Goal: Communication & Community: Answer question/provide support

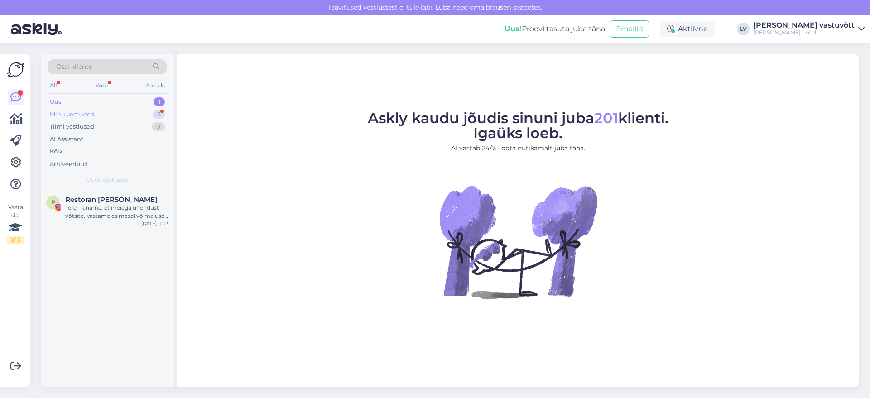
click at [114, 115] on div "Minu vestlused 2" at bounding box center [107, 114] width 119 height 13
click at [117, 195] on div "v #v6nydmr9 Ok Thank you. [DATE] 18:09" at bounding box center [107, 205] width 133 height 33
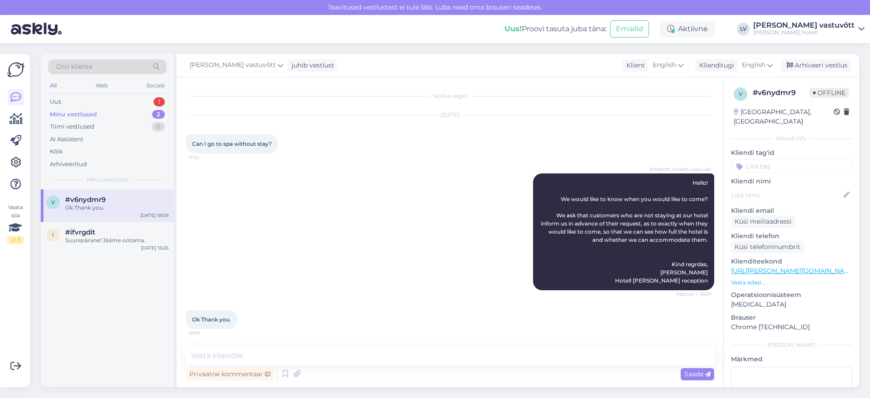
click at [100, 116] on div "Minu vestlused 2" at bounding box center [107, 114] width 119 height 13
click at [97, 100] on div "Uus 1" at bounding box center [107, 102] width 119 height 13
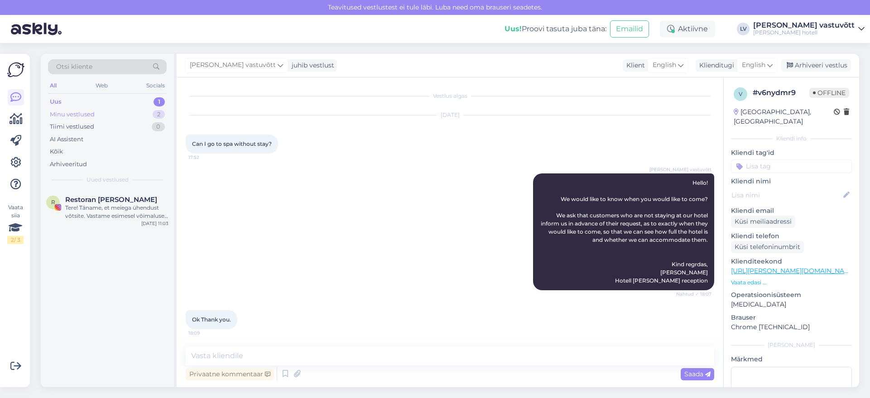
click at [122, 116] on div "Minu vestlused 2" at bounding box center [107, 114] width 119 height 13
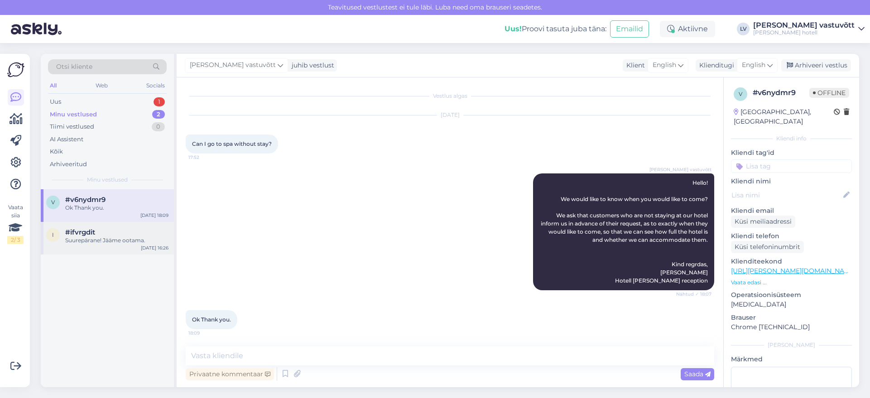
click at [85, 250] on div "i #ifvrgdit Suurepärane! Jääme ootama. [DATE] 16:26" at bounding box center [107, 238] width 133 height 33
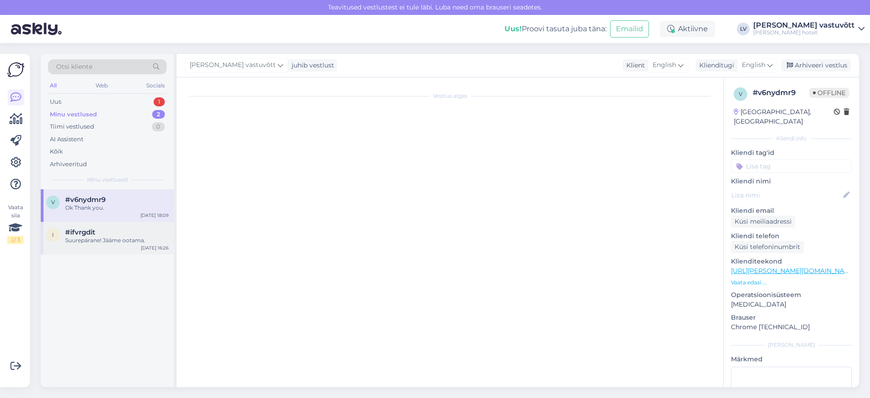
scroll to position [453, 0]
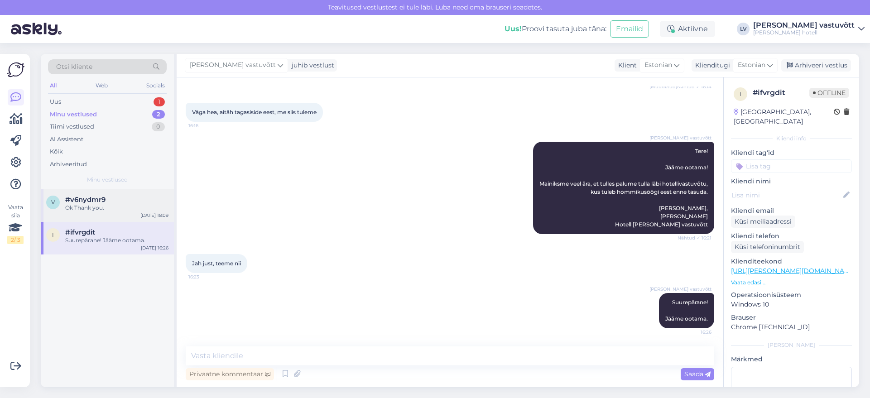
click at [102, 214] on div "v #v6nydmr9 Ok Thank you. [DATE] 18:09" at bounding box center [107, 205] width 133 height 33
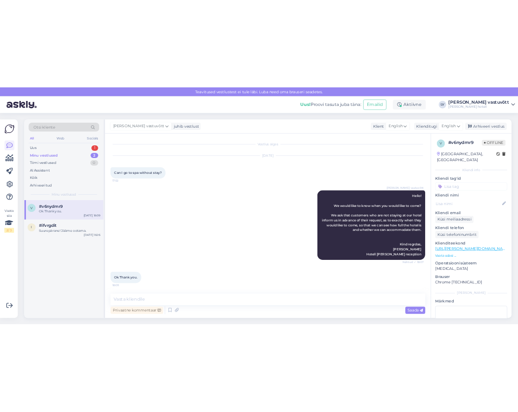
scroll to position [0, 0]
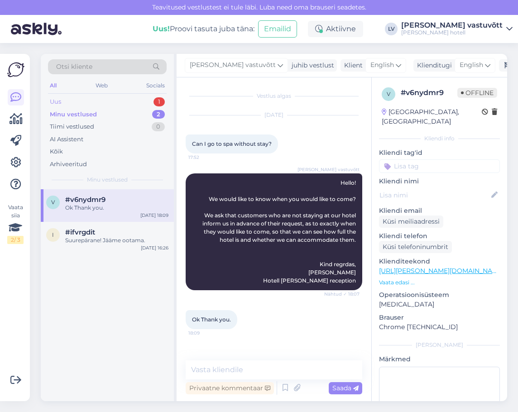
drag, startPoint x: 136, startPoint y: 108, endPoint x: 136, endPoint y: 101, distance: 6.8
click at [136, 106] on div "Uus 1 Minu vestlused 2 Tiimi vestlused 0 AI Assistent Kõik Arhiveeritud" at bounding box center [107, 133] width 119 height 75
click at [136, 100] on div "Uus 1" at bounding box center [107, 102] width 119 height 13
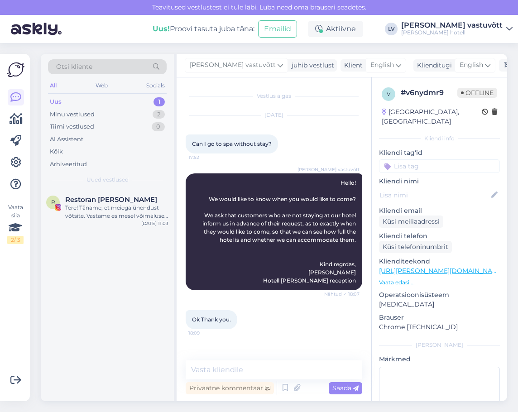
click at [115, 241] on div "R Restoran [PERSON_NAME] Tere! Täname, et meiega ühendust võtsite. Vastame esim…" at bounding box center [107, 295] width 133 height 212
click at [128, 209] on div "Tere! Täname, et meiega ühendust võtsite. Vastame esimesel võimalusel. Laudu on…" at bounding box center [116, 212] width 103 height 16
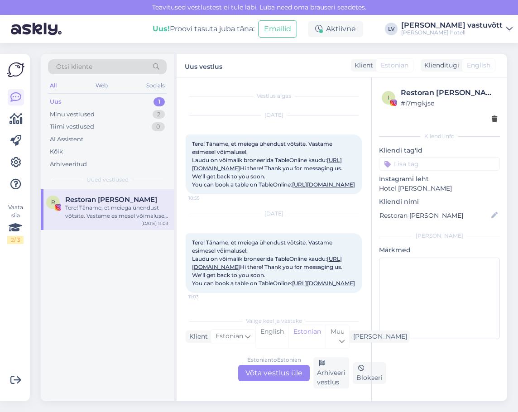
scroll to position [55, 0]
click at [96, 108] on div "Minu vestlused 2" at bounding box center [107, 114] width 119 height 13
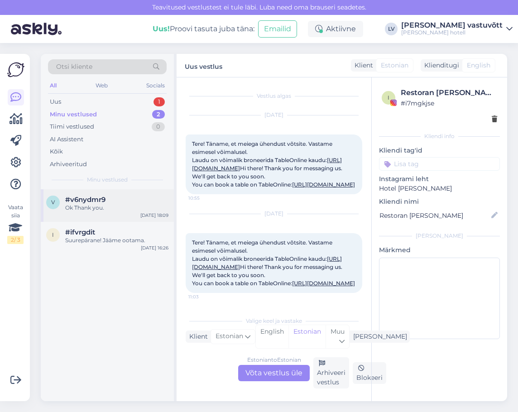
click at [119, 207] on div "Ok Thank you." at bounding box center [116, 208] width 103 height 8
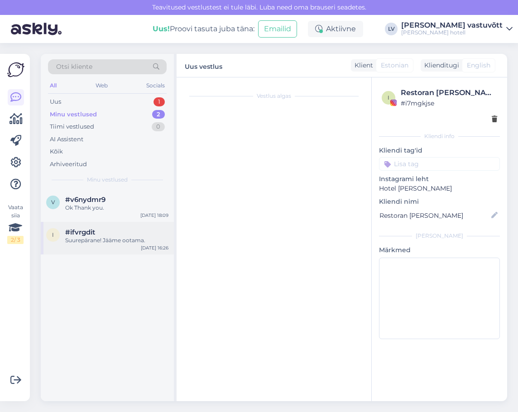
scroll to position [0, 0]
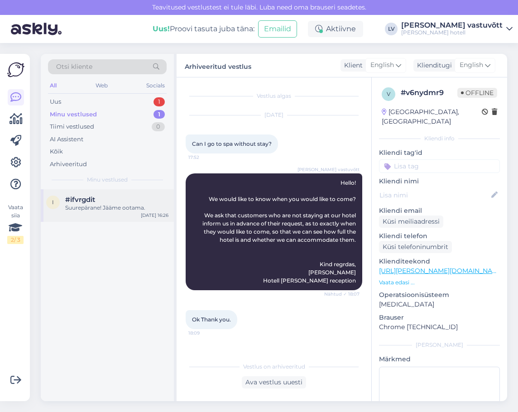
click at [104, 207] on div "Suurepärane! Jääme ootama." at bounding box center [116, 208] width 103 height 8
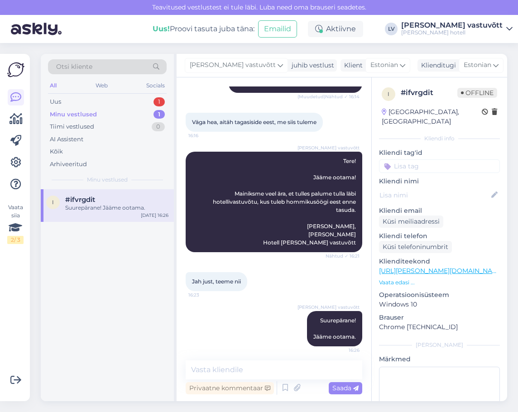
scroll to position [447, 0]
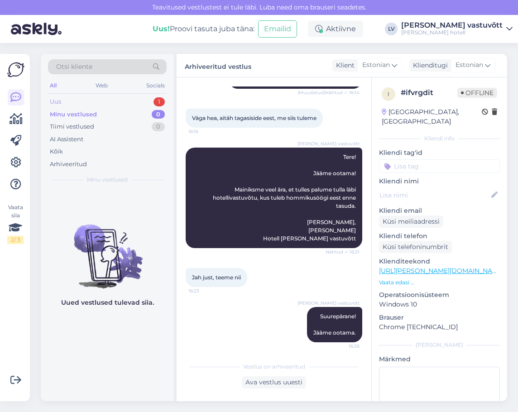
click at [131, 104] on div "Uus 1" at bounding box center [107, 102] width 119 height 13
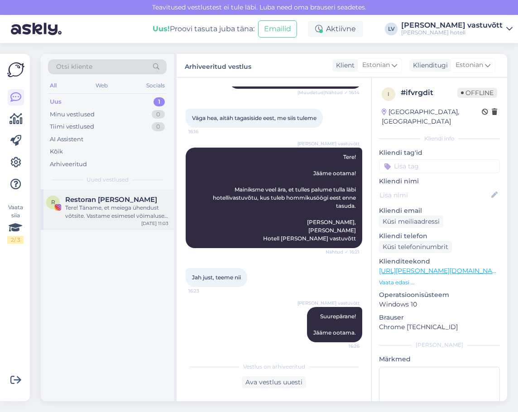
click at [143, 201] on div "Restoran [PERSON_NAME]" at bounding box center [116, 200] width 103 height 8
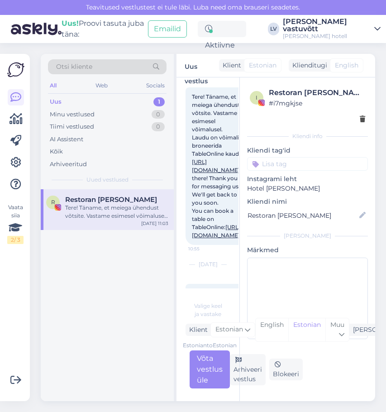
scroll to position [72, 0]
